Goal: Browse casually: Explore the website without a specific task or goal

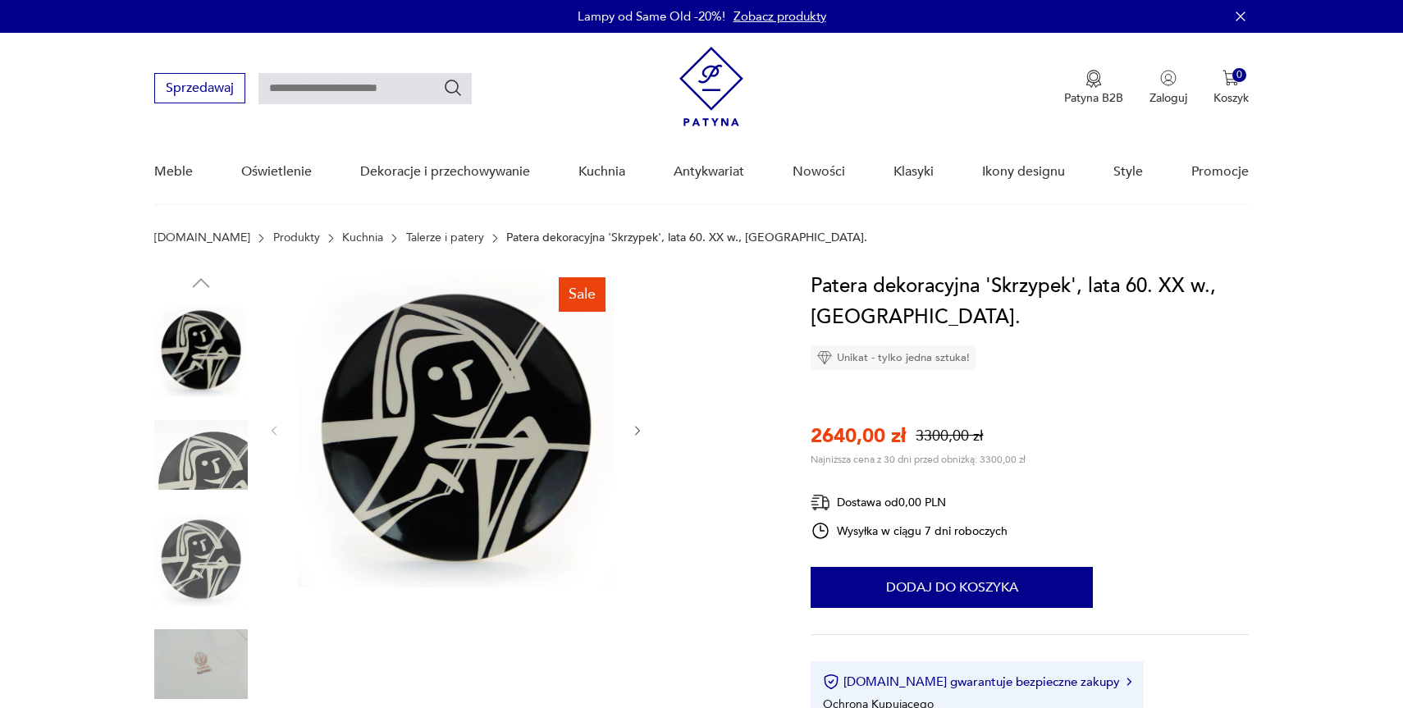
click at [201, 449] on img at bounding box center [201, 455] width 94 height 94
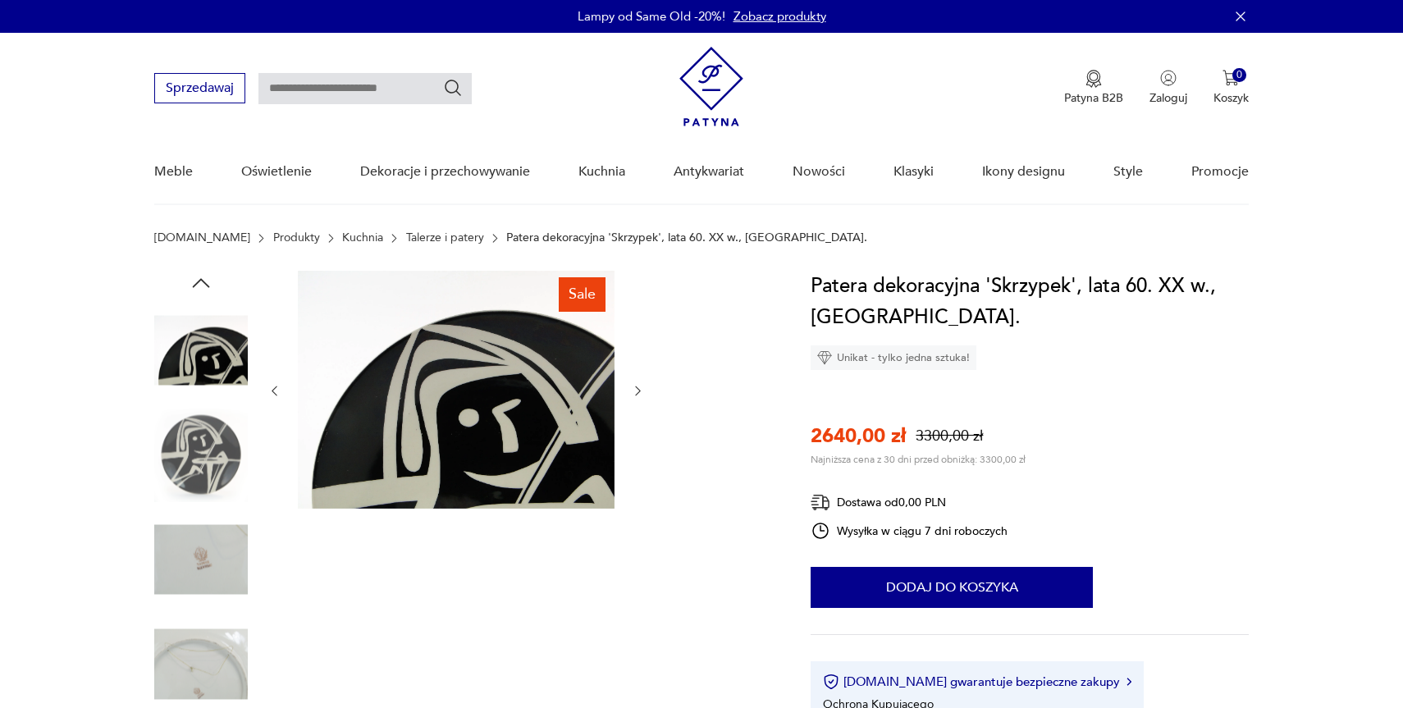
click at [209, 353] on img at bounding box center [201, 350] width 94 height 94
click at [202, 283] on icon "button" at bounding box center [201, 283] width 25 height 25
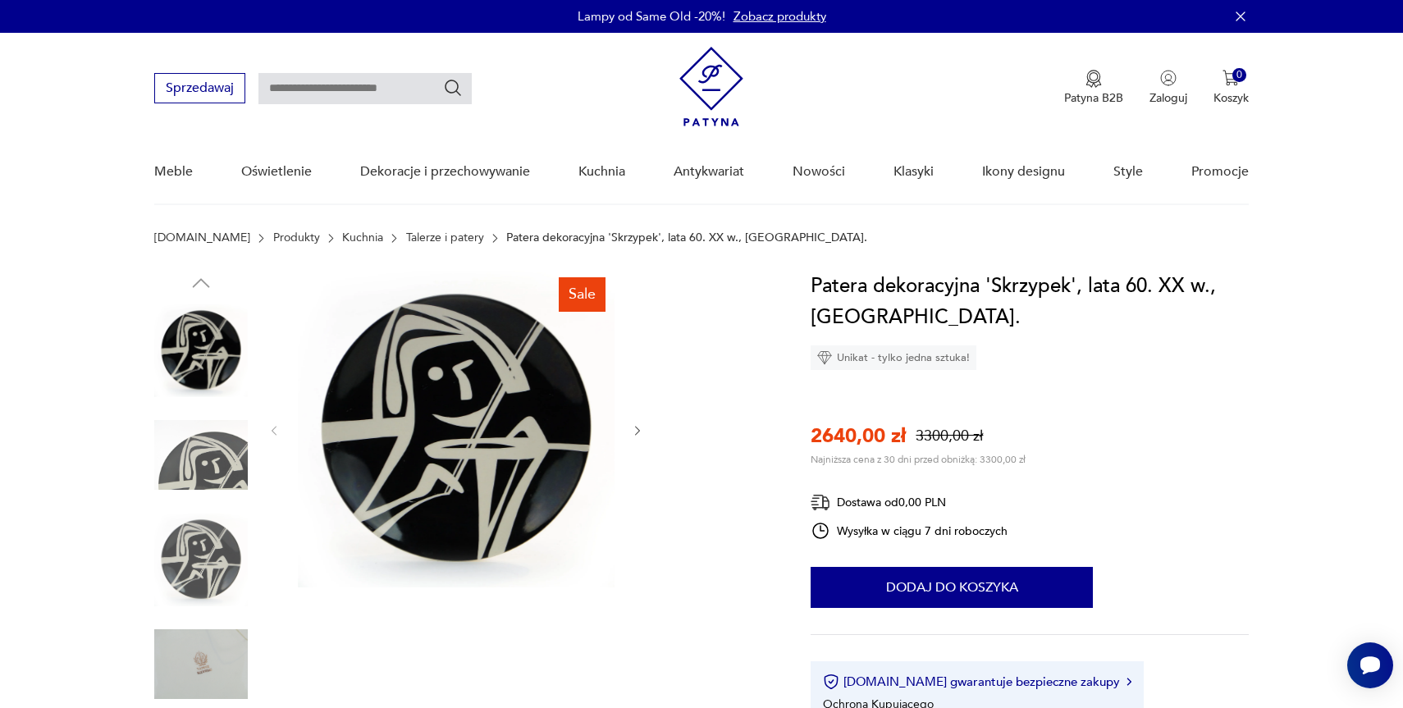
click at [198, 326] on img at bounding box center [201, 350] width 94 height 94
click at [461, 408] on img at bounding box center [456, 429] width 317 height 317
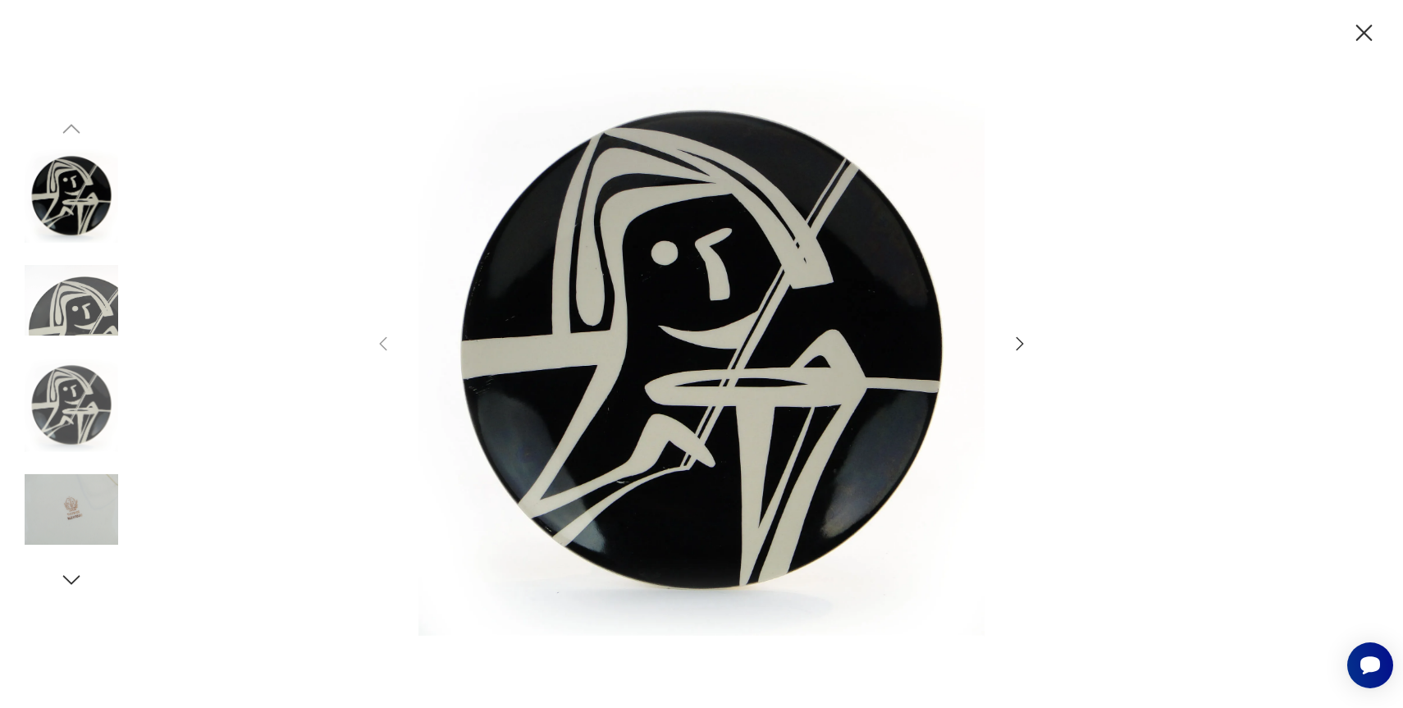
click at [96, 425] on img at bounding box center [72, 405] width 94 height 94
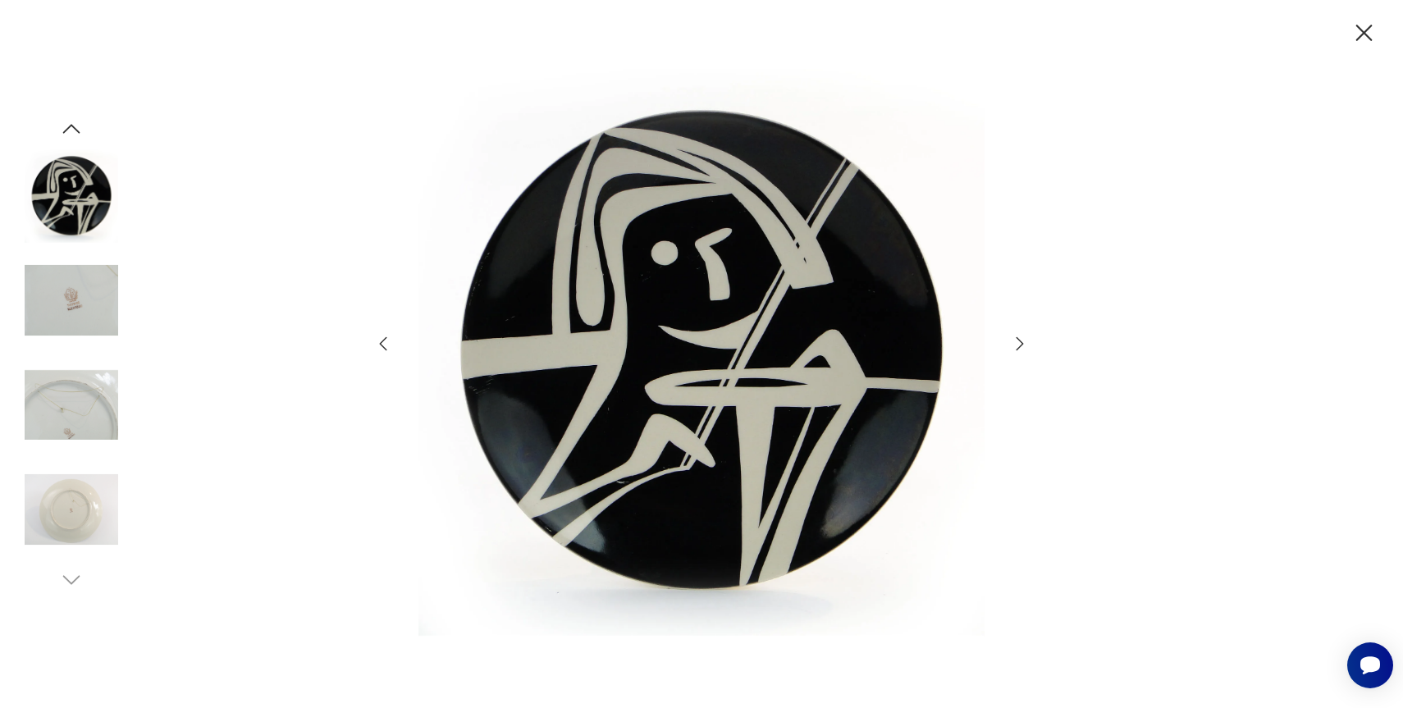
click at [75, 280] on img at bounding box center [72, 300] width 94 height 94
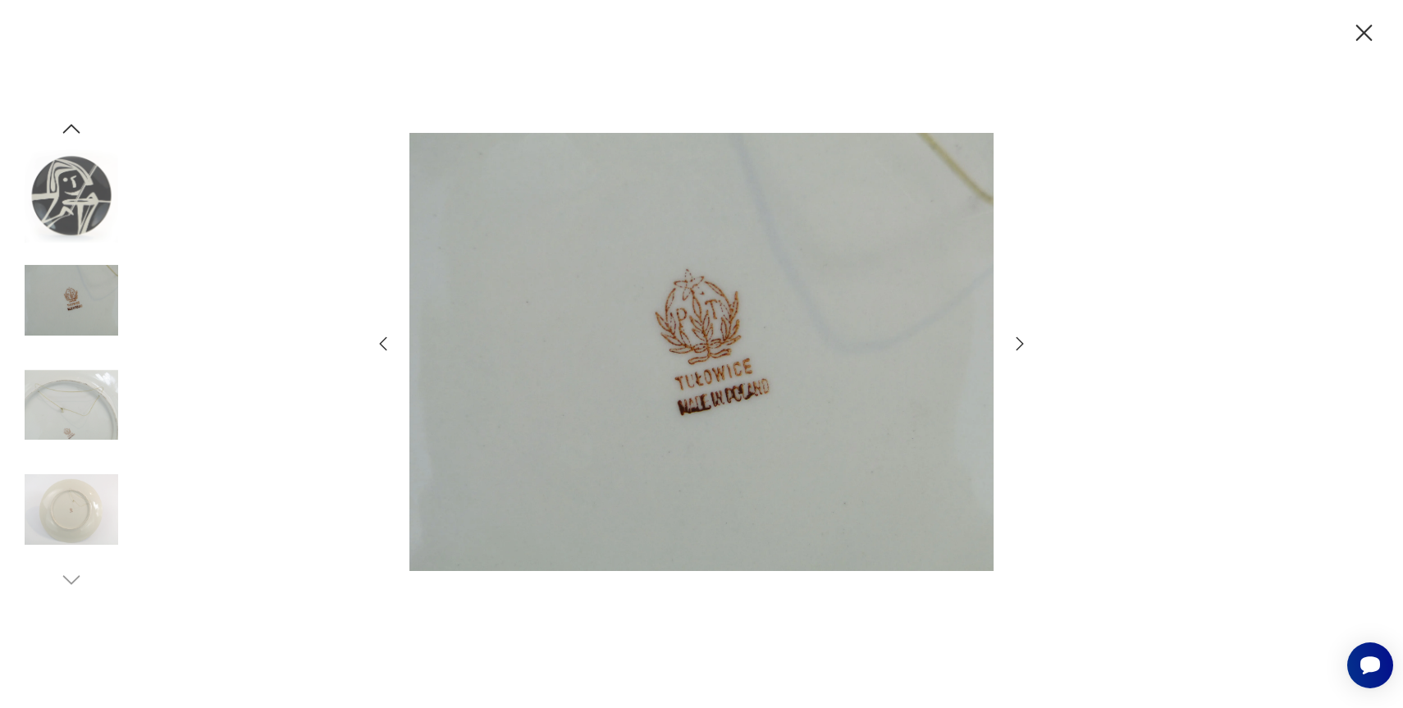
click at [65, 213] on img at bounding box center [72, 196] width 94 height 94
